Goal: Information Seeking & Learning: Learn about a topic

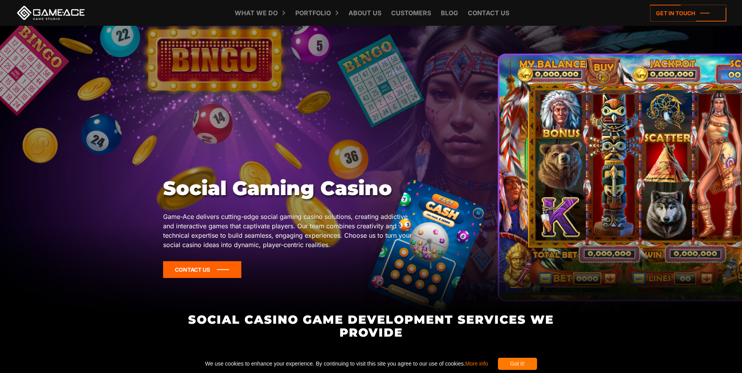
click at [188, 266] on icon at bounding box center [202, 269] width 78 height 17
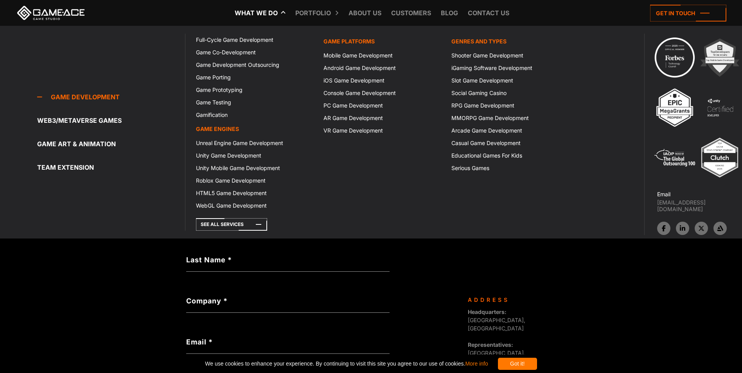
click at [271, 13] on link "What we do" at bounding box center [256, 13] width 51 height 26
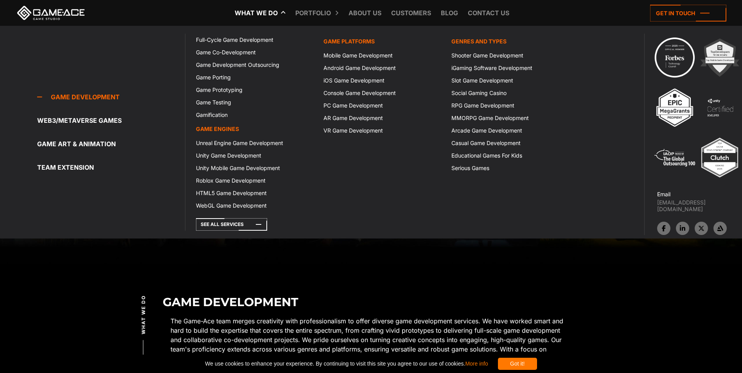
click at [82, 93] on link "Game development" at bounding box center [111, 97] width 148 height 16
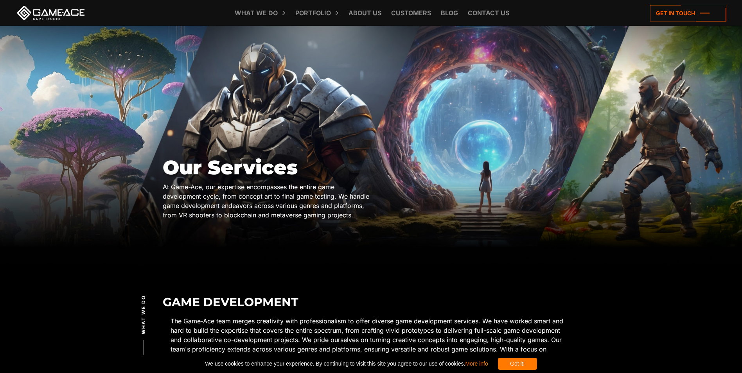
click at [52, 17] on link at bounding box center [51, 13] width 70 height 14
